Goal: Task Accomplishment & Management: Use online tool/utility

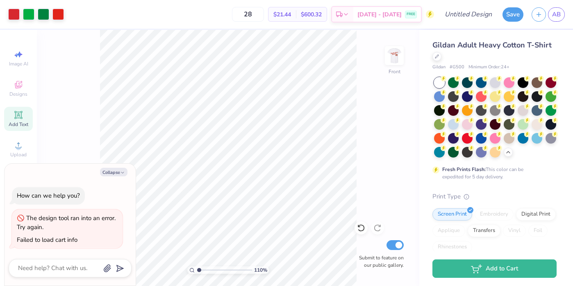
scroll to position [31, 0]
click at [401, 58] on img at bounding box center [394, 55] width 33 height 33
type textarea "x"
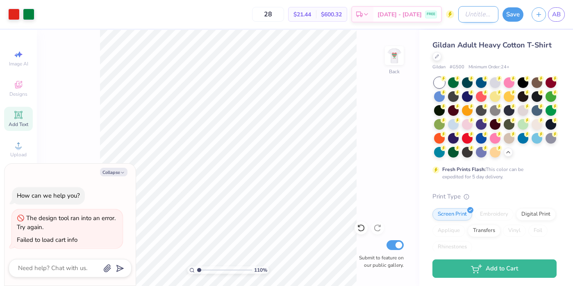
click at [465, 18] on input "Design Title" at bounding box center [478, 14] width 40 height 16
type input "l"
type textarea "x"
type input "ls"
type textarea "x"
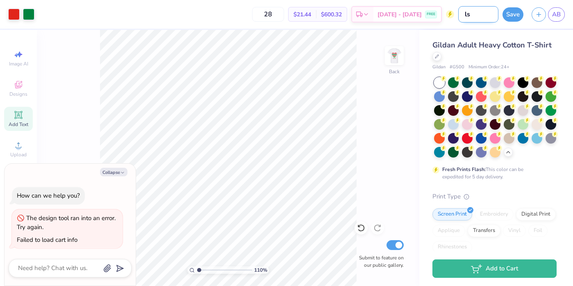
type input "lsg"
type textarea "x"
type input "lsg"
click at [509, 10] on button "Save" at bounding box center [512, 13] width 21 height 14
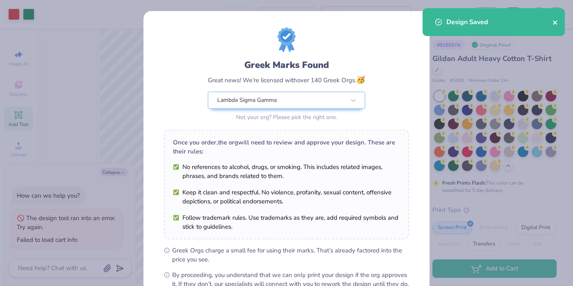
click at [555, 23] on icon "close" at bounding box center [555, 22] width 4 height 4
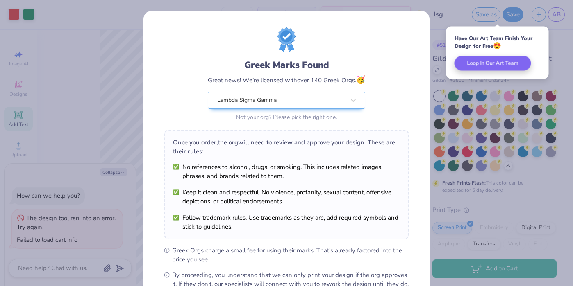
click at [454, 32] on div "Have Our Art Team Finish Your Design for Free 😍 Loop In Our Art Team" at bounding box center [497, 53] width 102 height 52
click at [442, 65] on div "Greek Marks Found Great news! We’re licensed with over 140 Greek Orgs. 🥳 Lambda…" at bounding box center [286, 143] width 573 height 286
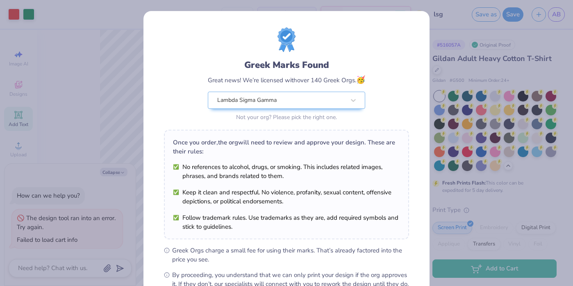
scroll to position [97, 0]
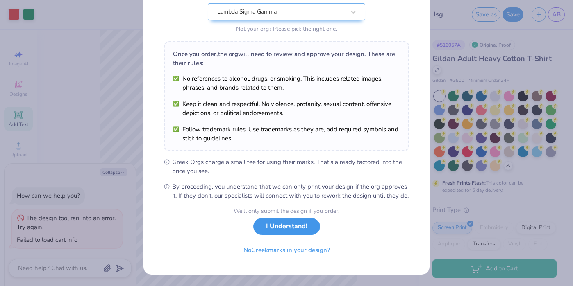
click at [279, 229] on button "I Understand!" at bounding box center [286, 226] width 67 height 17
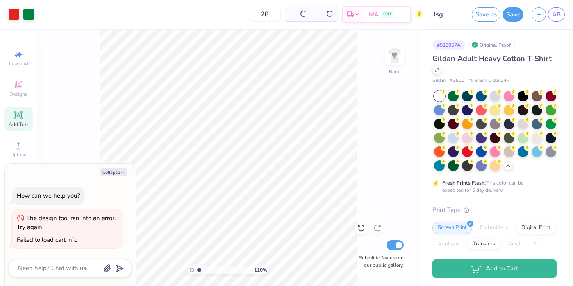
scroll to position [0, 0]
type textarea "x"
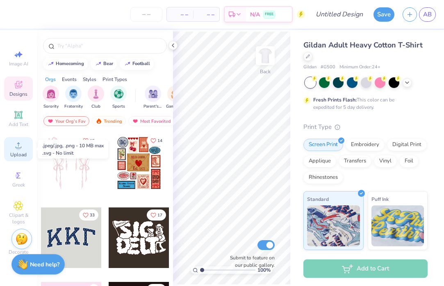
click at [16, 149] on icon at bounding box center [19, 146] width 10 height 10
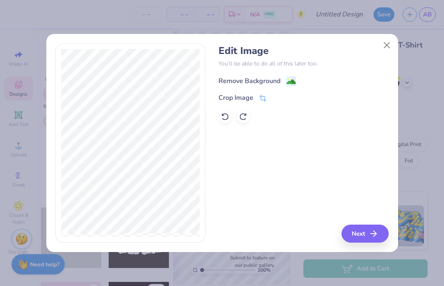
click at [245, 80] on div "Remove Background" at bounding box center [249, 81] width 62 height 10
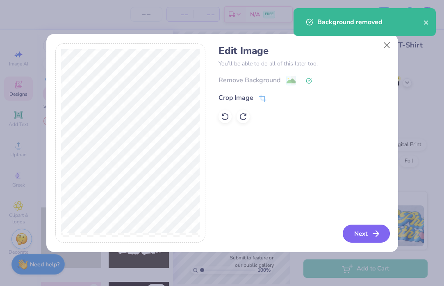
click at [359, 234] on button "Next" at bounding box center [366, 234] width 47 height 18
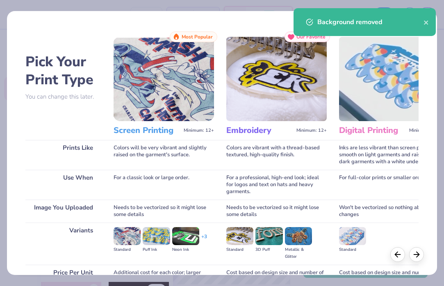
scroll to position [81, 0]
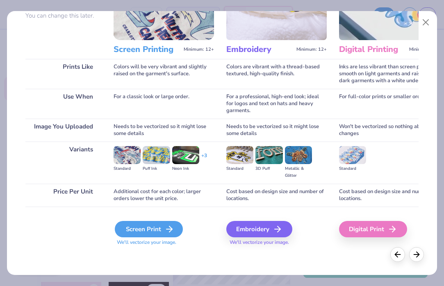
click at [141, 232] on div "Screen Print" at bounding box center [149, 229] width 68 height 16
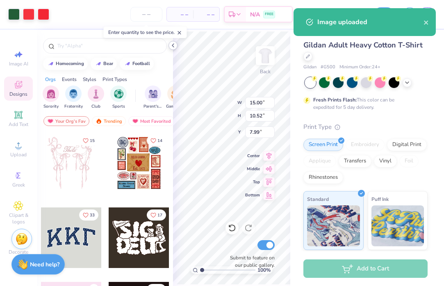
click at [170, 47] on icon at bounding box center [173, 45] width 7 height 7
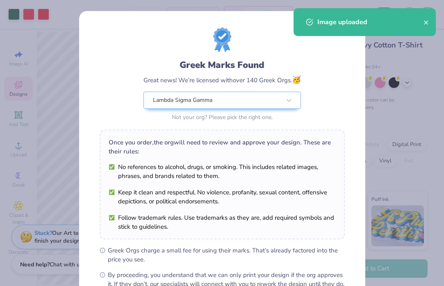
scroll to position [97, 0]
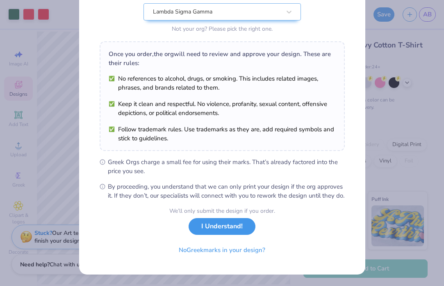
click at [242, 229] on button "I Understand!" at bounding box center [222, 226] width 67 height 17
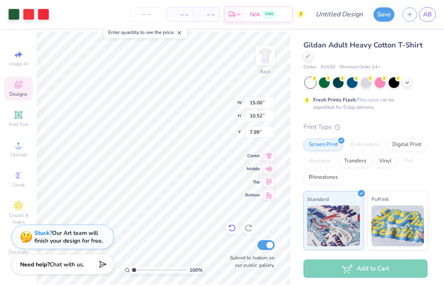
type input "5.63"
type input "13.21"
type input "9.26"
type input "11.73"
type input "8.23"
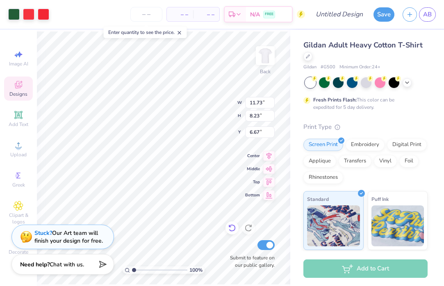
type input "6.67"
type input "13.08"
type input "2.08"
type input "8.71"
type input "13.54"
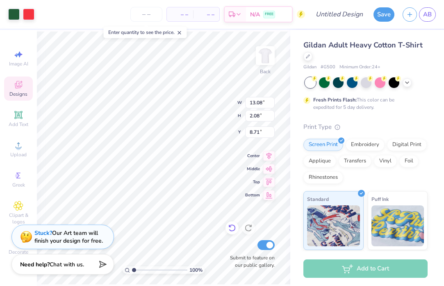
type input "2.15"
type input "8.71"
drag, startPoint x: 133, startPoint y: 270, endPoint x: 149, endPoint y: 268, distance: 15.7
type input "3.74"
click at [149, 268] on input "range" at bounding box center [159, 270] width 55 height 7
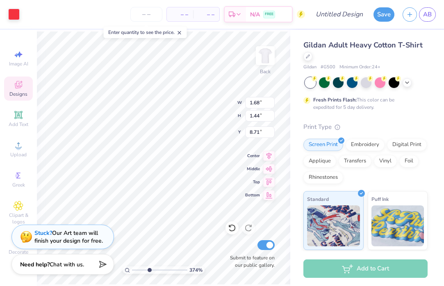
type input "1.32"
type input "1.12"
type input "9.07"
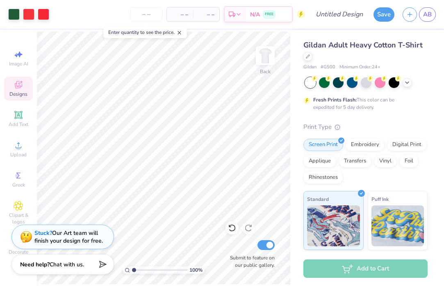
drag, startPoint x: 150, startPoint y: 268, endPoint x: 132, endPoint y: 268, distance: 17.6
type input "1"
click at [132, 268] on input "range" at bounding box center [159, 270] width 55 height 7
type input "6.16"
click at [270, 60] on img at bounding box center [265, 55] width 33 height 33
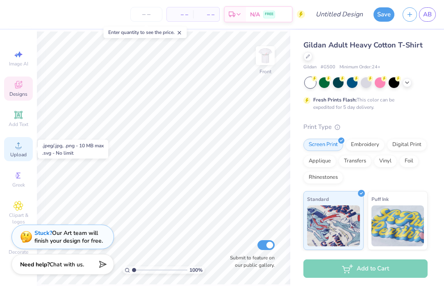
click at [19, 153] on span "Upload" at bounding box center [18, 155] width 16 height 7
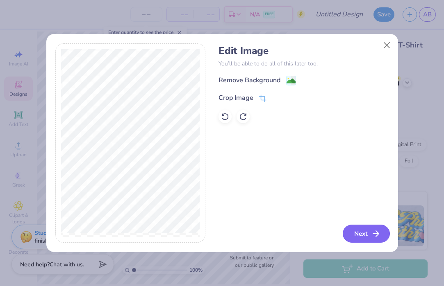
click at [363, 226] on button "Next" at bounding box center [366, 234] width 47 height 18
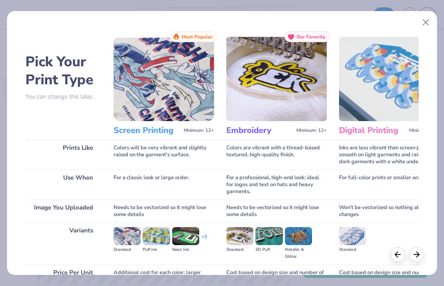
scroll to position [81, 0]
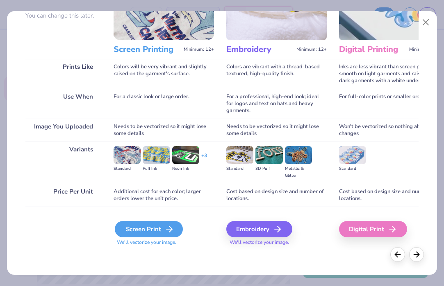
click at [148, 230] on div "Screen Print" at bounding box center [149, 229] width 68 height 16
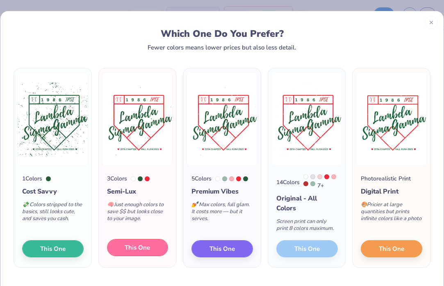
click at [141, 253] on span "This One" at bounding box center [137, 247] width 25 height 9
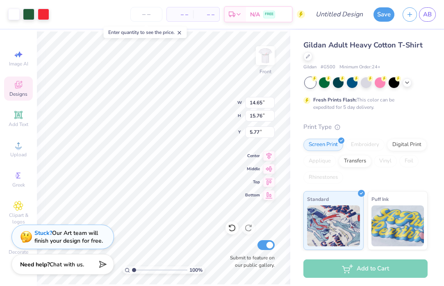
type input "5.77"
type input "14.29"
type input "15.38"
type input "5.72"
type input "14.15"
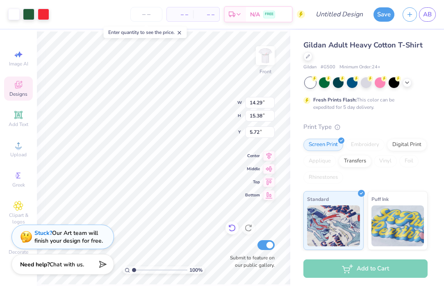
type input "15.23"
type input "5.12"
click at [263, 53] on img at bounding box center [265, 55] width 33 height 33
click at [263, 53] on img at bounding box center [265, 56] width 16 height 16
click at [147, 14] on input "number" at bounding box center [146, 14] width 32 height 15
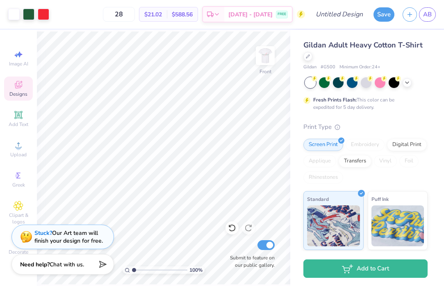
type input "28"
click at [16, 150] on div "Upload" at bounding box center [18, 149] width 29 height 24
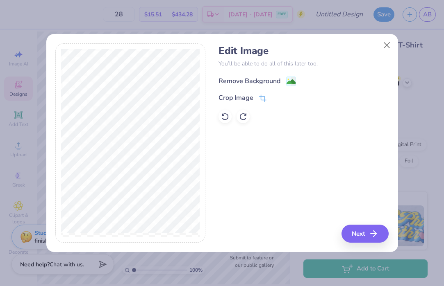
click at [257, 77] on div "Remove Background" at bounding box center [249, 81] width 62 height 10
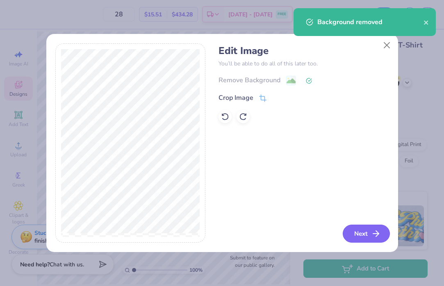
click at [357, 225] on button "Next" at bounding box center [366, 234] width 47 height 18
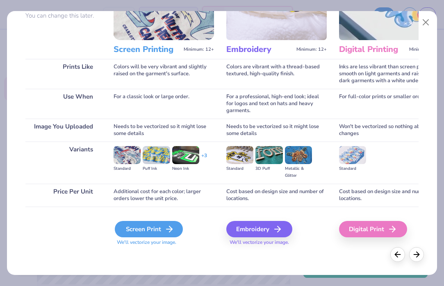
click at [144, 229] on div "Screen Print" at bounding box center [149, 229] width 68 height 16
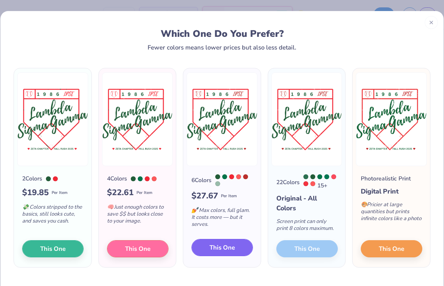
click at [211, 247] on span "This One" at bounding box center [221, 247] width 25 height 9
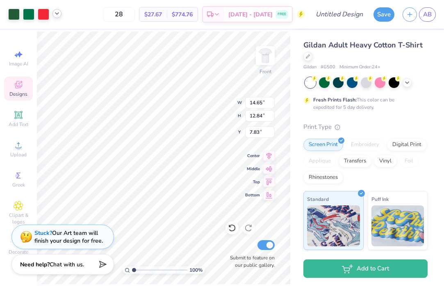
click at [55, 14] on icon at bounding box center [57, 13] width 7 height 7
click at [41, 34] on div at bounding box center [41, 34] width 11 height 11
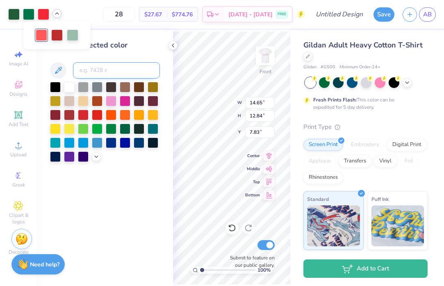
click at [88, 72] on input at bounding box center [116, 70] width 87 height 16
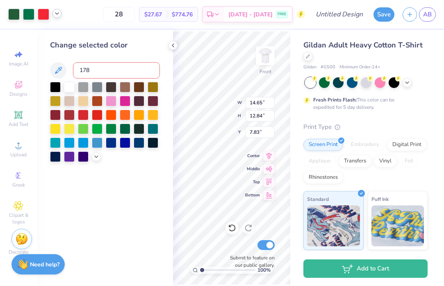
type input "1788"
click at [57, 14] on icon at bounding box center [57, 13] width 7 height 7
click at [56, 35] on div at bounding box center [56, 34] width 11 height 11
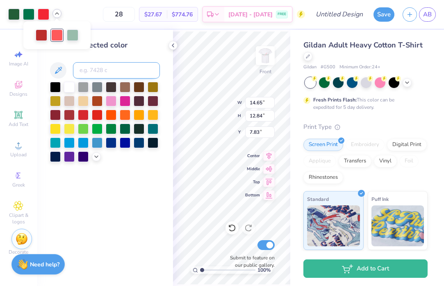
click at [92, 74] on input at bounding box center [116, 70] width 87 height 16
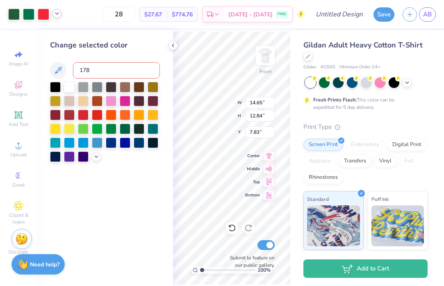
type input "1788"
click at [57, 14] on polyline at bounding box center [56, 14] width 3 height 2
click at [56, 34] on div at bounding box center [56, 34] width 11 height 11
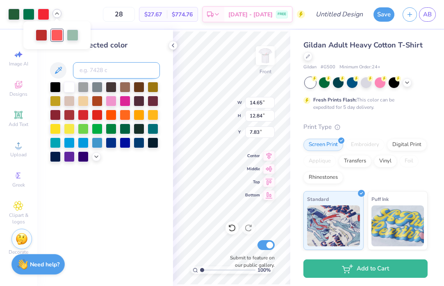
click at [88, 73] on input at bounding box center [116, 70] width 87 height 16
click at [29, 15] on div at bounding box center [28, 13] width 11 height 11
click at [87, 73] on input at bounding box center [116, 70] width 87 height 16
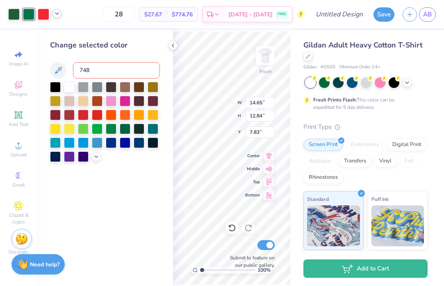
type input "7483"
click at [32, 15] on div at bounding box center [28, 13] width 11 height 11
click at [82, 71] on input at bounding box center [116, 70] width 87 height 16
type input "7483"
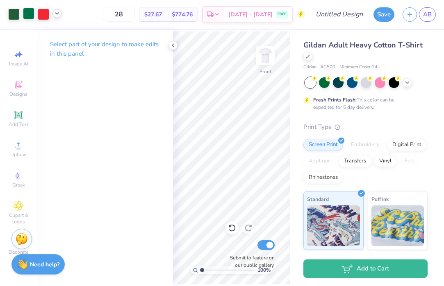
click at [28, 12] on div at bounding box center [28, 13] width 11 height 11
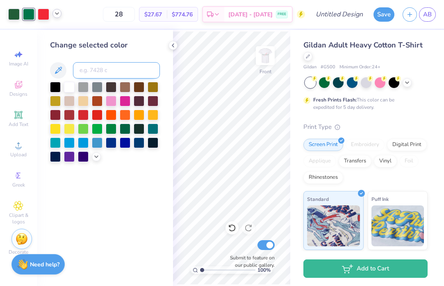
click at [94, 73] on input at bounding box center [116, 70] width 87 height 16
type input "7483"
click at [176, 48] on icon at bounding box center [173, 45] width 7 height 7
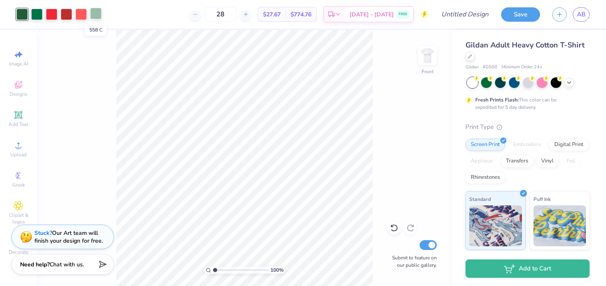
click at [94, 13] on div at bounding box center [95, 13] width 11 height 11
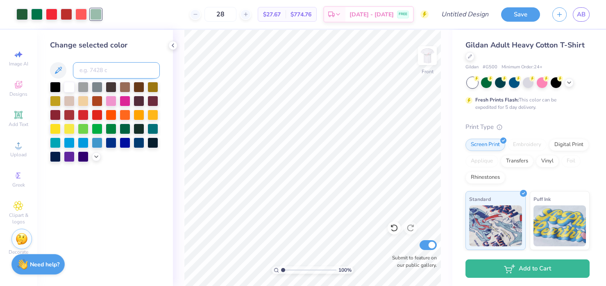
click at [93, 74] on input at bounding box center [116, 70] width 87 height 16
type input "7483"
click at [98, 17] on div at bounding box center [95, 13] width 11 height 11
click at [98, 17] on div at bounding box center [95, 14] width 11 height 11
click at [175, 45] on icon at bounding box center [173, 45] width 7 height 7
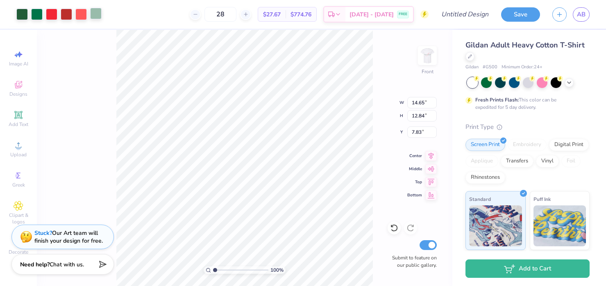
click at [96, 14] on div at bounding box center [95, 13] width 11 height 11
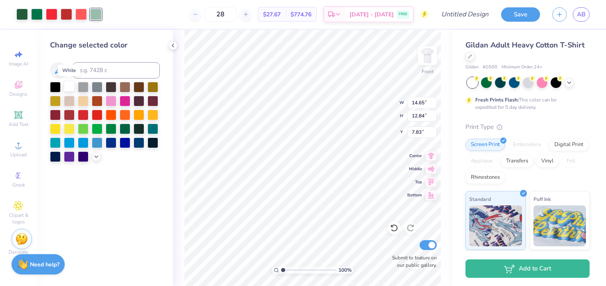
click at [69, 90] on div at bounding box center [69, 86] width 11 height 11
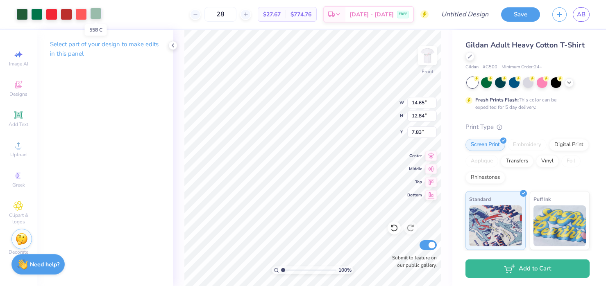
click at [96, 14] on div at bounding box center [95, 13] width 11 height 11
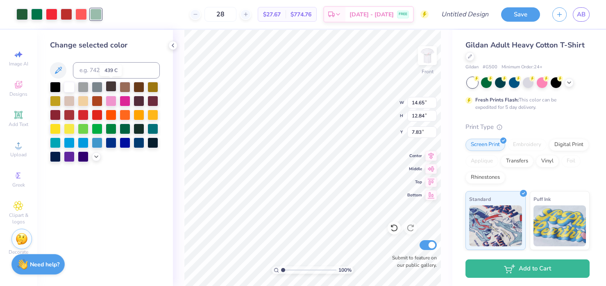
click at [111, 87] on div at bounding box center [111, 86] width 11 height 11
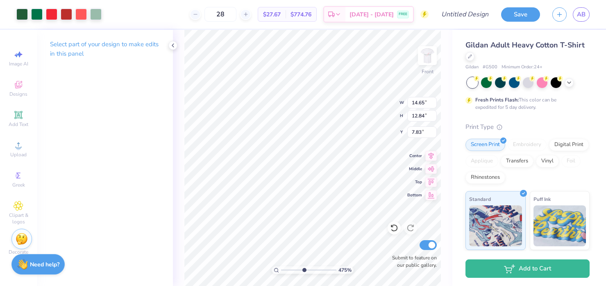
drag, startPoint x: 282, startPoint y: 269, endPoint x: 304, endPoint y: 269, distance: 21.7
type input "4.75"
click at [304, 269] on input "range" at bounding box center [308, 270] width 55 height 7
type input "0.16"
type input "0.11"
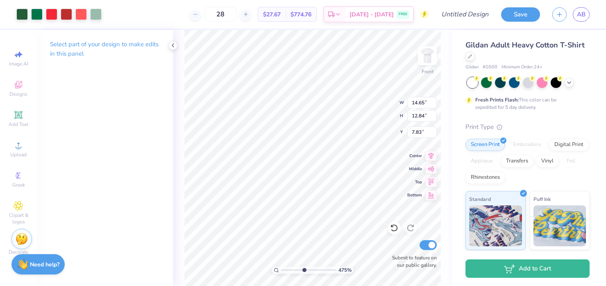
type input "12.24"
type input "11.74"
type input "8.14"
type input "7.84"
type input "0.11"
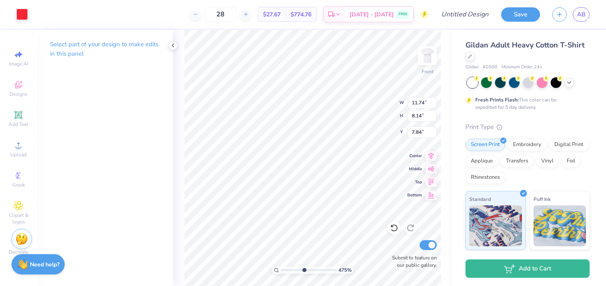
type input "0.11"
type input "14.95"
click at [26, 15] on div at bounding box center [21, 13] width 11 height 11
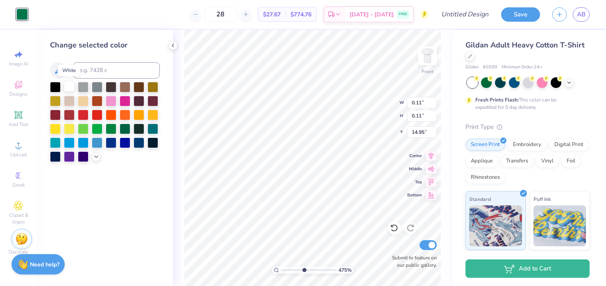
click at [69, 84] on div at bounding box center [69, 86] width 11 height 11
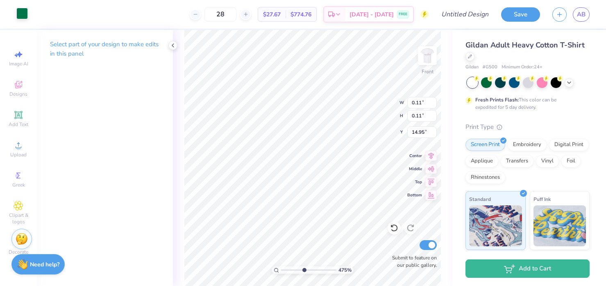
click at [19, 13] on div at bounding box center [21, 13] width 11 height 11
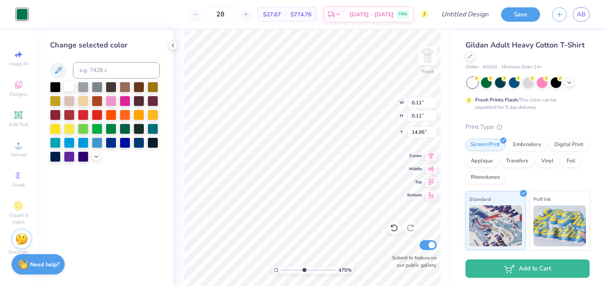
click at [67, 87] on div at bounding box center [69, 86] width 11 height 11
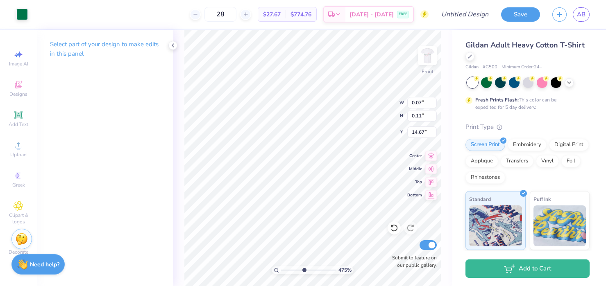
type input "0.07"
type input "14.67"
click at [67, 45] on p "Select part of your design to make edits in this panel" at bounding box center [105, 49] width 110 height 19
click at [175, 45] on icon at bounding box center [173, 45] width 7 height 7
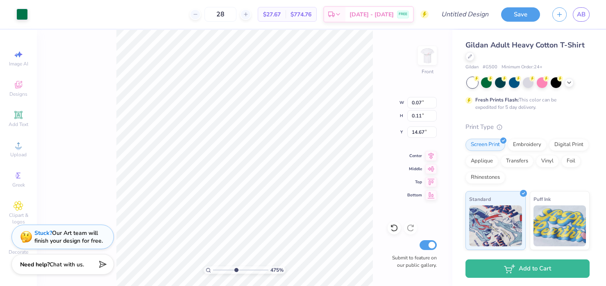
type input "11.74"
type input "8.14"
type input "7.84"
drag, startPoint x: 235, startPoint y: 270, endPoint x: 218, endPoint y: 270, distance: 16.4
click at [218, 269] on input "range" at bounding box center [240, 270] width 55 height 7
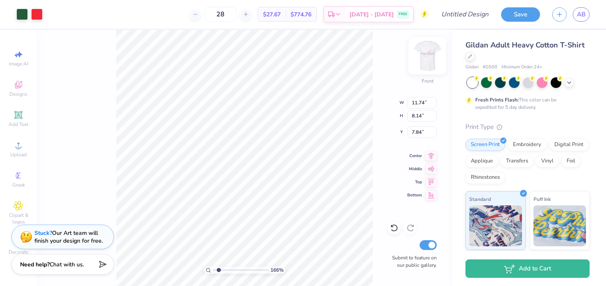
click at [425, 51] on img at bounding box center [427, 55] width 33 height 33
click at [375, 148] on div "166 % Back Submit to feature on our public gallery." at bounding box center [245, 158] width 416 height 257
click at [426, 56] on img at bounding box center [427, 55] width 33 height 33
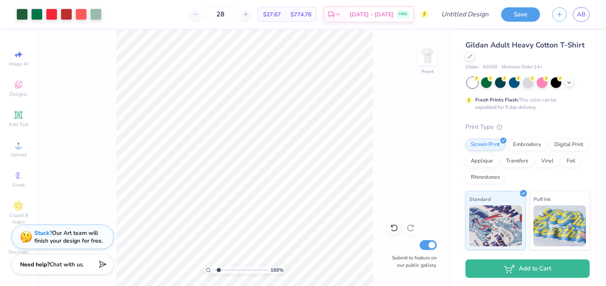
click at [373, 253] on div "166 % Front Submit to feature on our public gallery." at bounding box center [245, 158] width 416 height 257
click at [389, 286] on html "Art colors 28 $27.67 Per Item $774.76 Total Est. Delivery [DATE] - [DATE] FREE …" at bounding box center [303, 143] width 606 height 286
click at [18, 141] on icon at bounding box center [19, 146] width 10 height 10
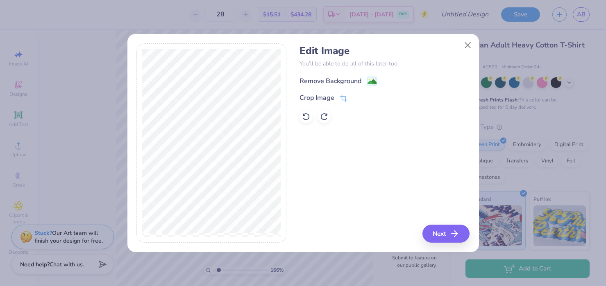
click at [317, 77] on div "Remove Background" at bounding box center [331, 81] width 62 height 10
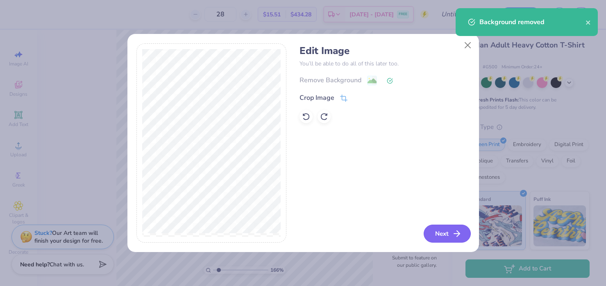
click at [436, 236] on button "Next" at bounding box center [447, 234] width 47 height 18
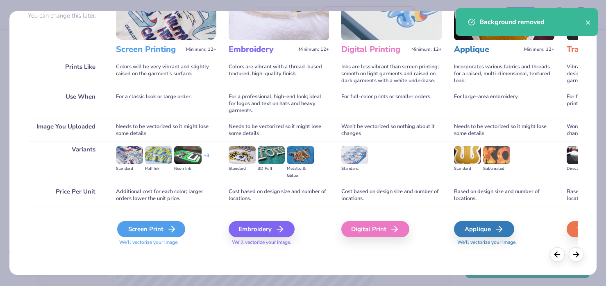
click at [138, 227] on div "Screen Print" at bounding box center [151, 229] width 68 height 16
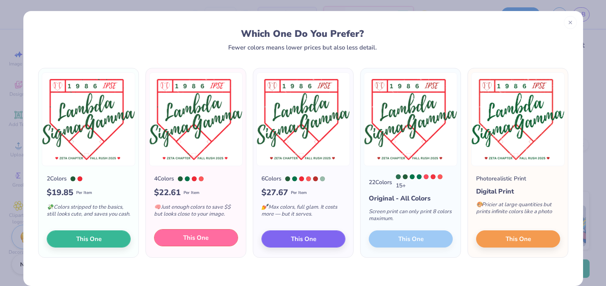
click at [177, 243] on button "This One" at bounding box center [196, 237] width 84 height 17
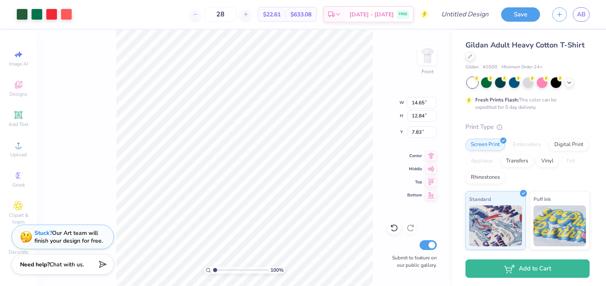
drag, startPoint x: 217, startPoint y: 270, endPoint x: 212, endPoint y: 270, distance: 4.5
type input "1"
click at [213, 270] on input "range" at bounding box center [240, 270] width 55 height 7
type input "13.71"
type input "12.02"
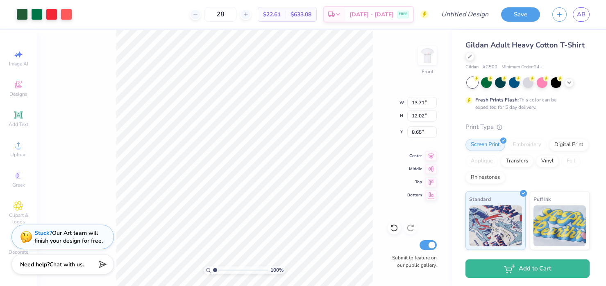
type input "6.47"
type input "6.46"
click at [426, 55] on img at bounding box center [427, 55] width 33 height 33
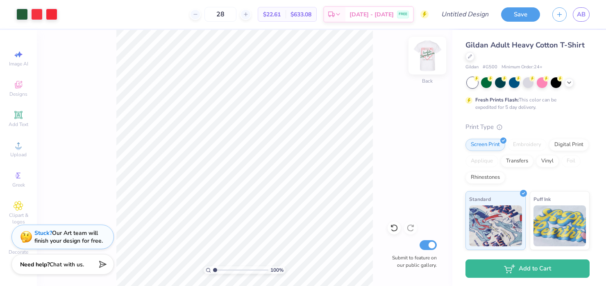
click at [429, 51] on img at bounding box center [427, 55] width 33 height 33
click at [429, 51] on img at bounding box center [427, 56] width 16 height 16
click at [425, 53] on img at bounding box center [427, 55] width 33 height 33
click at [429, 60] on img at bounding box center [427, 55] width 33 height 33
